Goal: Check status: Check status

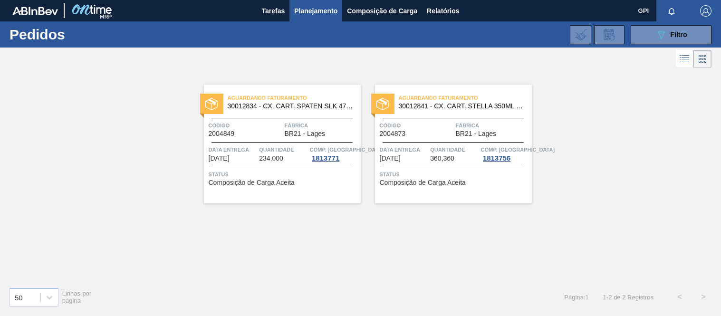
click at [641, 35] on button "089F7B8B-B2A5-4AFE-B5C0-19BA573D28AC Filtro" at bounding box center [671, 34] width 81 height 19
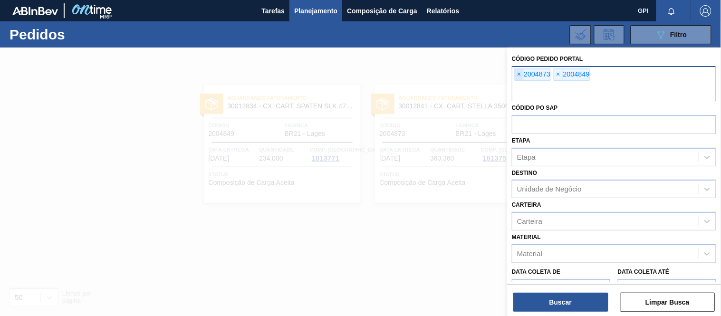
click at [519, 75] on span "×" at bounding box center [519, 74] width 9 height 11
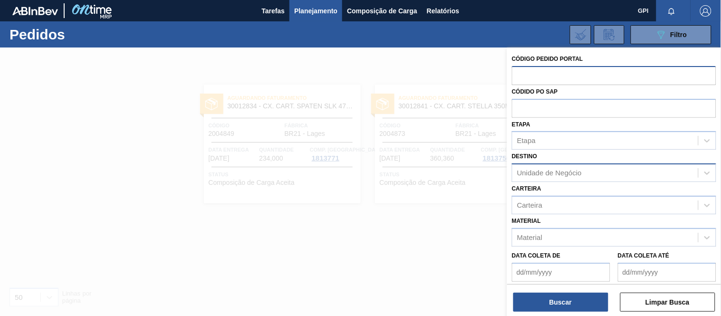
scroll to position [53, 0]
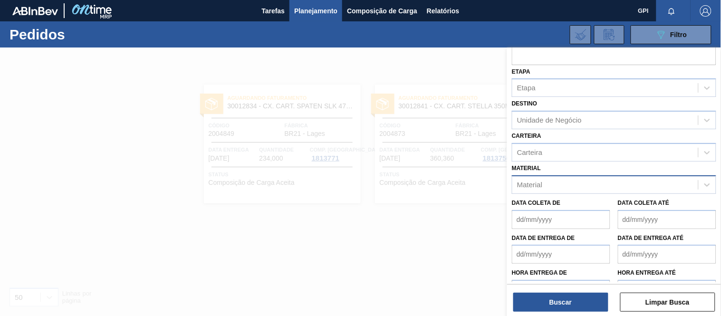
click at [564, 184] on div "Material" at bounding box center [606, 185] width 186 height 14
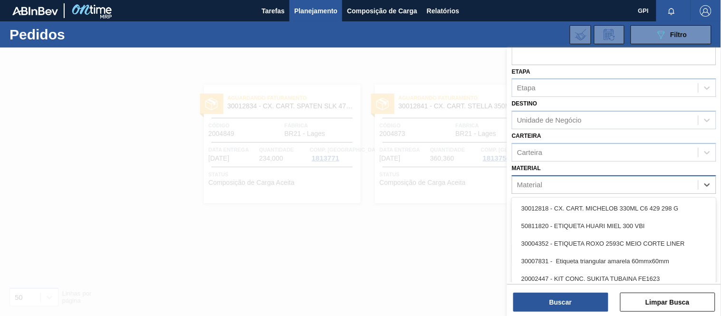
paste input "30029120"
type input "30029120"
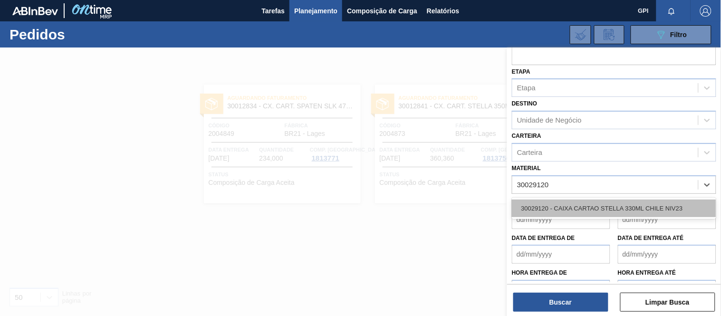
click at [568, 202] on div "30029120 - CAIXA CARTAO STELLA 330ML CHILE NIV23" at bounding box center [614, 209] width 205 height 18
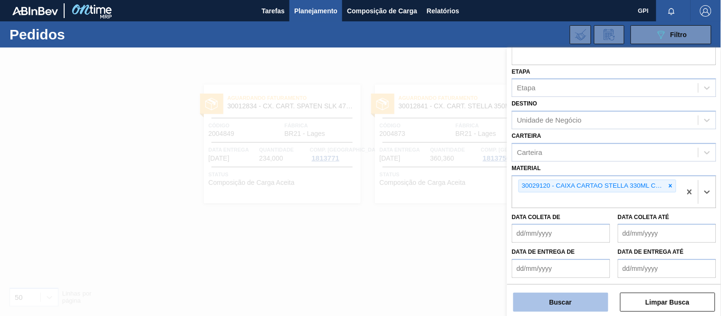
click at [576, 296] on button "Buscar" at bounding box center [561, 302] width 95 height 19
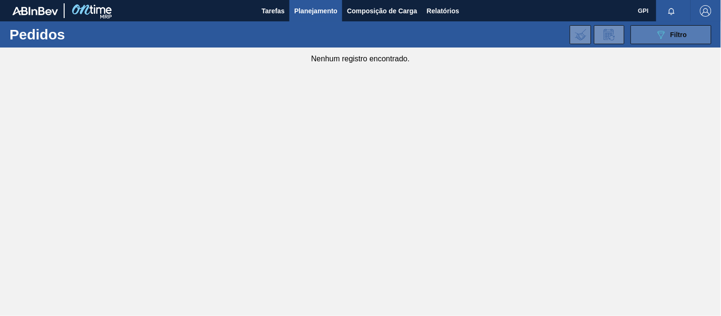
click at [681, 42] on button "089F7B8B-B2A5-4AFE-B5C0-19BA573D28AC Filtro" at bounding box center [671, 34] width 81 height 19
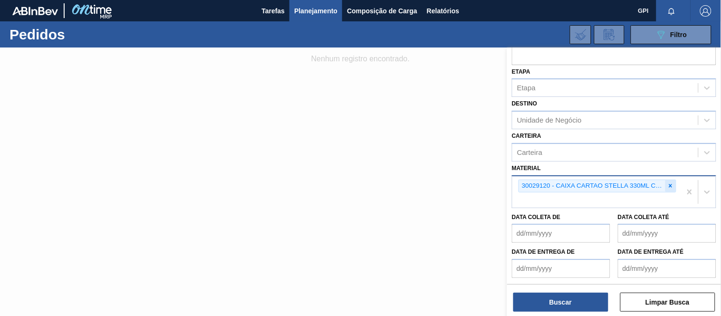
click at [673, 187] on div at bounding box center [671, 186] width 10 height 12
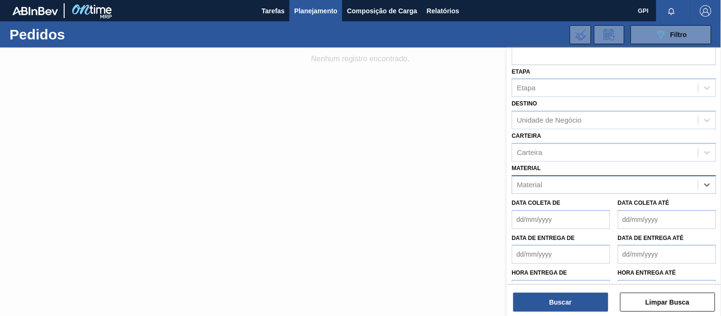
paste input "30029120"
type input "30029120"
click at [547, 182] on div "Material" at bounding box center [606, 185] width 186 height 14
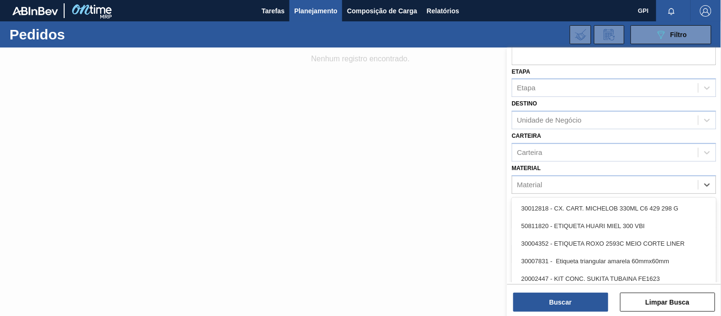
paste input "30018055"
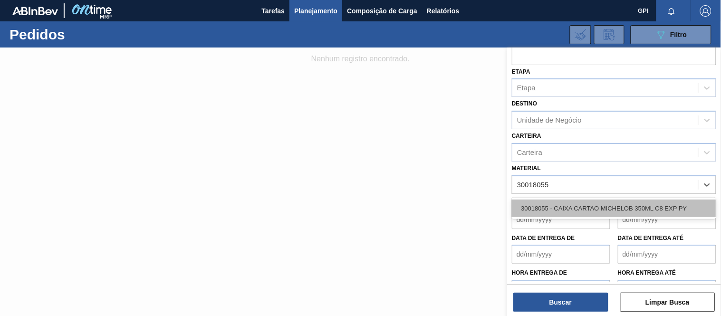
type input "30018055"
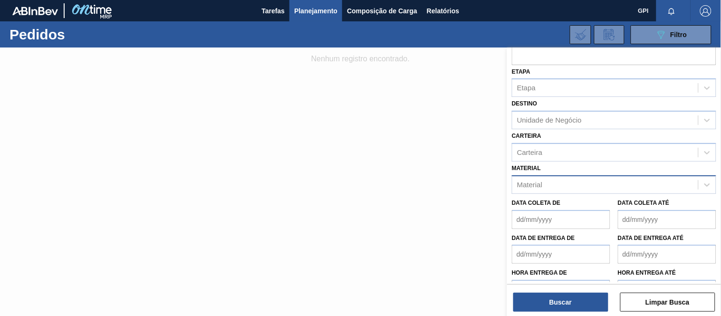
click at [546, 181] on div "Material" at bounding box center [606, 185] width 186 height 14
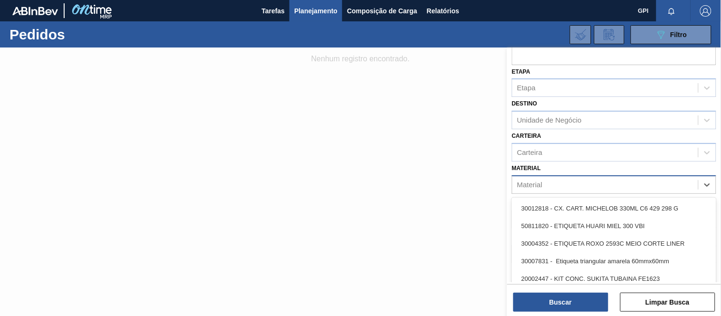
paste input "30029120"
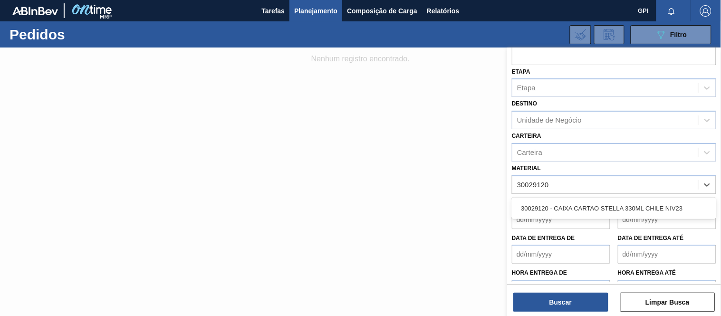
type input "30029120"
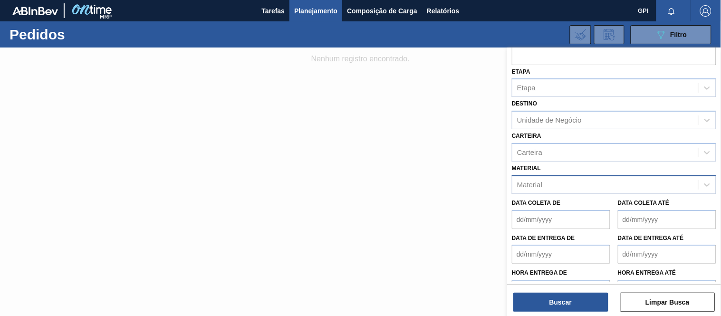
click at [595, 179] on div "Material" at bounding box center [606, 185] width 186 height 14
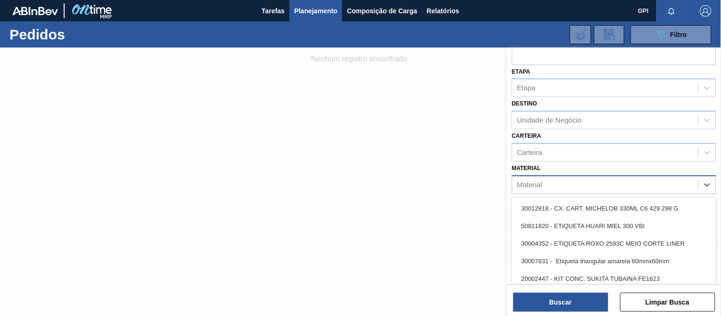
paste input "30029120"
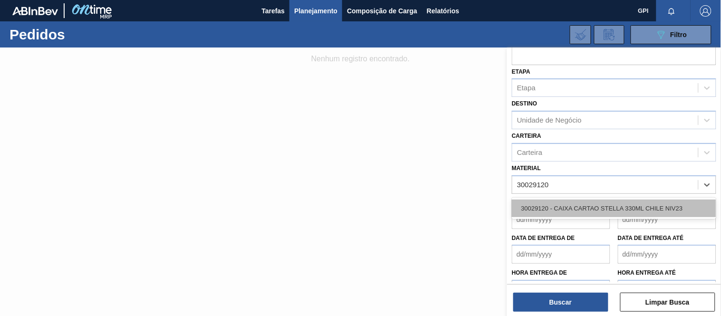
type input "30029120"
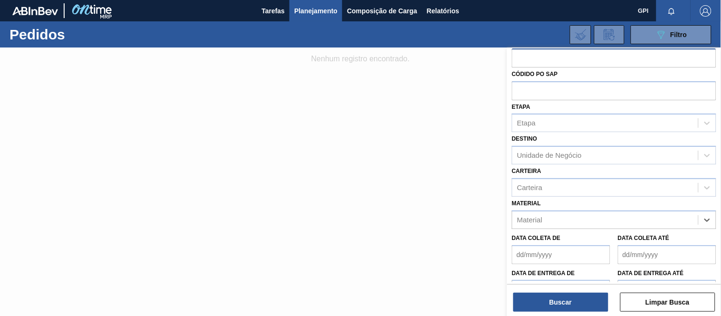
scroll to position [0, 0]
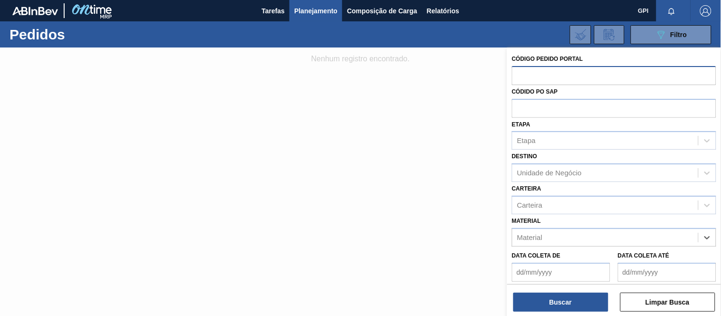
click at [534, 75] on input "text" at bounding box center [614, 75] width 205 height 18
paste input "text"
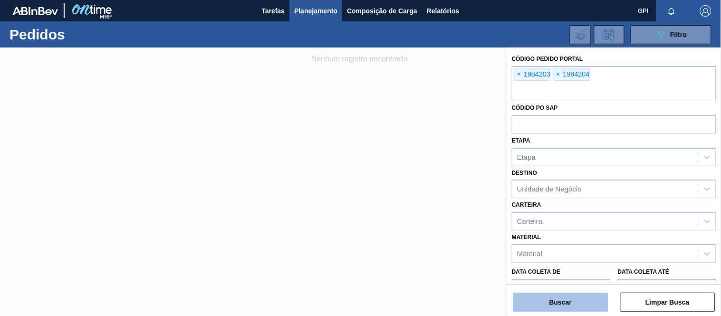
click at [570, 302] on button "Buscar" at bounding box center [561, 302] width 95 height 19
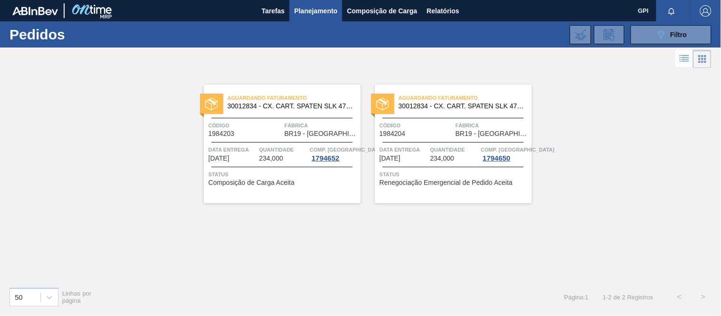
click at [288, 121] on span "Fábrica" at bounding box center [322, 126] width 74 height 10
click at [430, 113] on div "Aguardando Faturamento 30012834 - CX. CART. SPATEN SLK 473ML C12 429 Código 198…" at bounding box center [453, 144] width 157 height 119
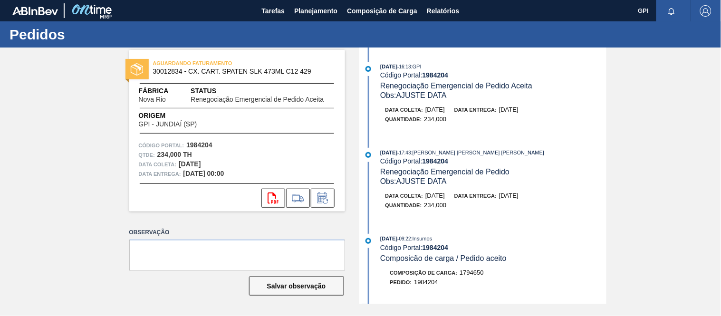
drag, startPoint x: 216, startPoint y: 160, endPoint x: 181, endPoint y: 163, distance: 35.8
click at [181, 163] on div "Data [PERSON_NAME]: [DATE]" at bounding box center [237, 165] width 197 height 10
copy strong "[DATE]"
